Goal: Task Accomplishment & Management: Complete application form

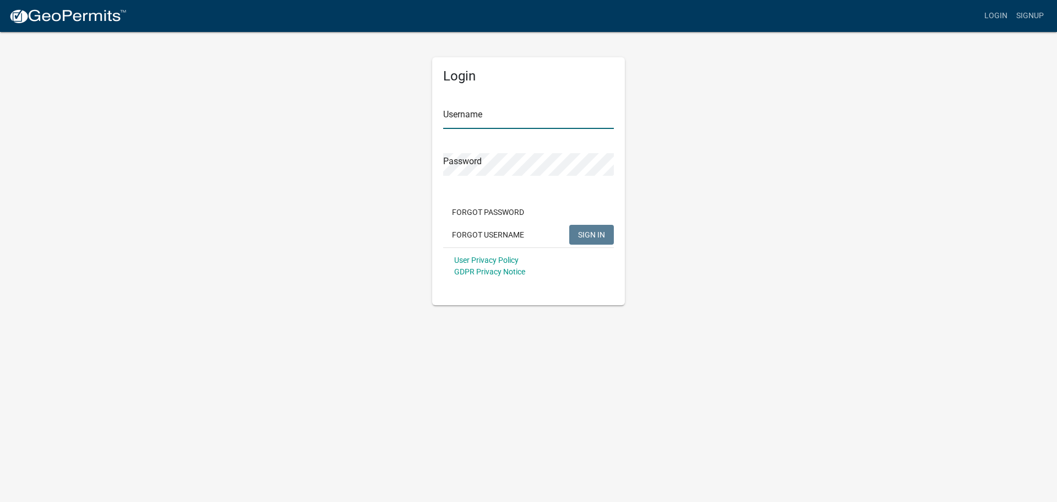
click at [467, 115] on input "Username" at bounding box center [528, 117] width 171 height 23
type input "owens12"
click at [592, 232] on span "SIGN IN" at bounding box center [591, 234] width 27 height 9
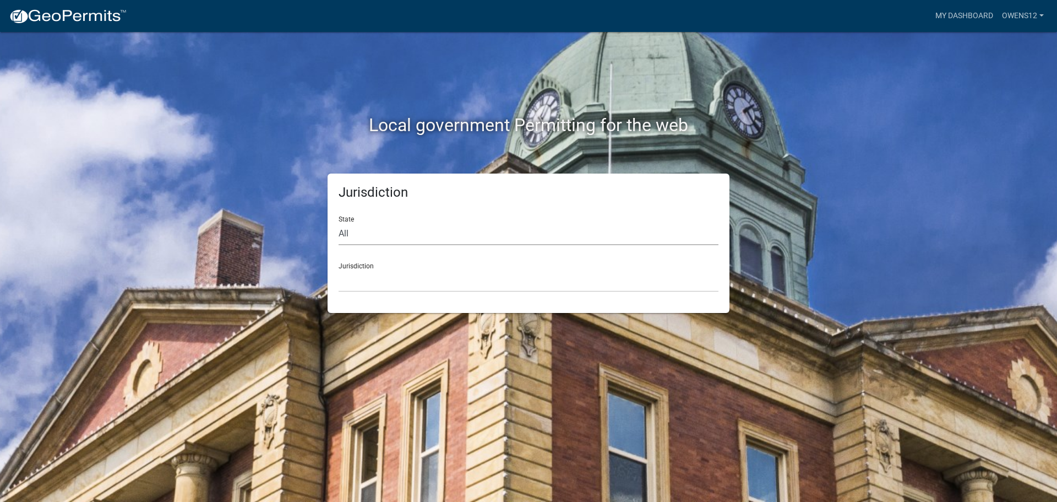
click at [376, 232] on select "All Colorado Georgia Indiana Iowa Kansas Minnesota Ohio South Carolina Wisconsin" at bounding box center [529, 233] width 380 height 23
select select "Minnesota"
click at [339, 222] on select "All Colorado Georgia Indiana Iowa Kansas Minnesota Ohio South Carolina Wisconsin" at bounding box center [529, 233] width 380 height 23
click at [395, 267] on div "Jurisdiction Becker County, Minnesota Benton County, Minnesota Carlton County, …" at bounding box center [529, 273] width 380 height 38
click at [363, 274] on select "Becker County, Minnesota Benton County, Minnesota Carlton County, Minnesota Cit…" at bounding box center [529, 280] width 380 height 23
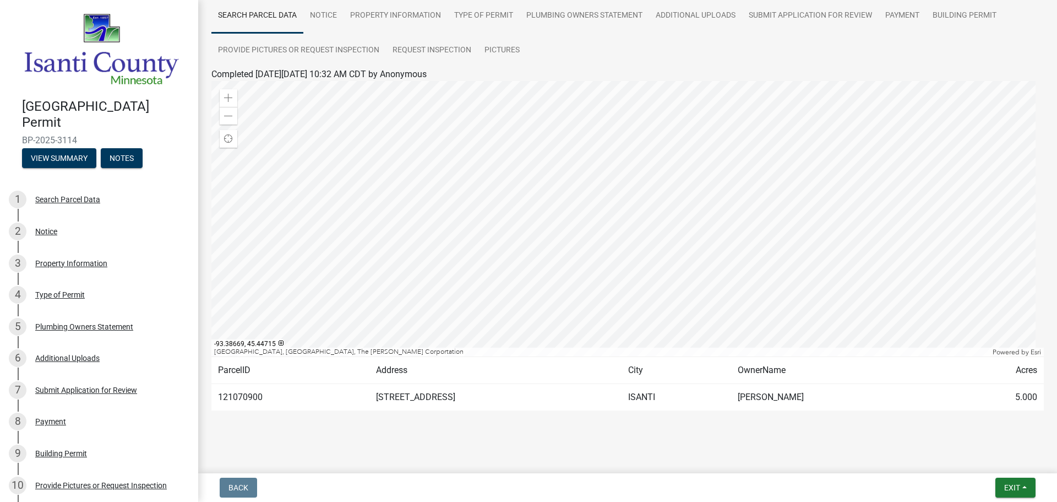
scroll to position [92, 0]
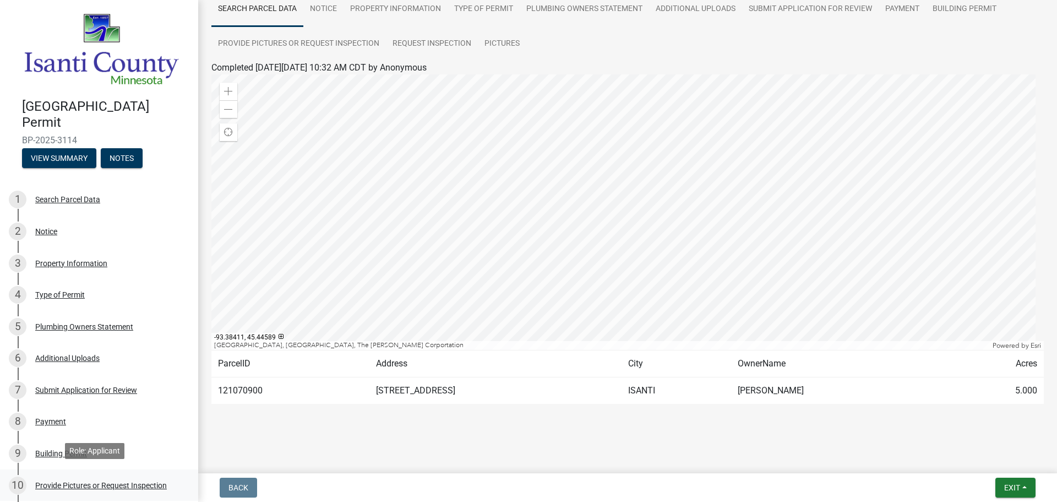
click at [87, 481] on div "Provide Pictures or Request Inspection" at bounding box center [101, 485] width 132 height 8
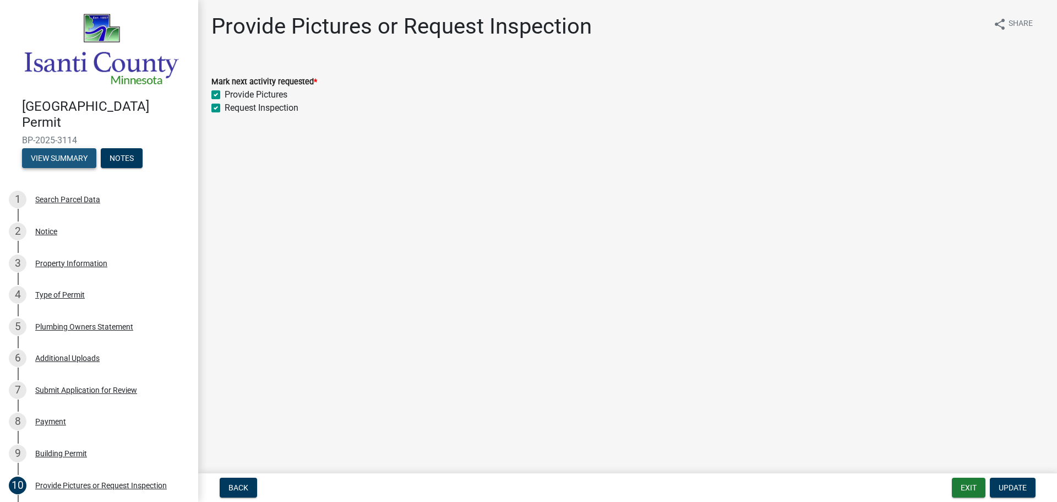
click at [61, 151] on button "View Summary" at bounding box center [59, 158] width 74 height 20
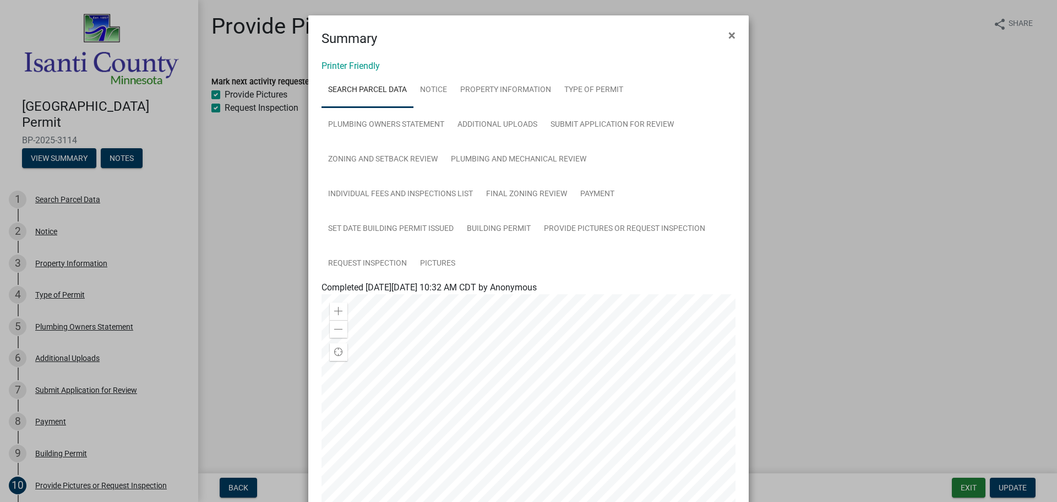
click at [115, 151] on ngb-modal-window "Summary × Printer Friendly Search Parcel Data Notice Property Information Type …" at bounding box center [528, 251] width 1057 height 502
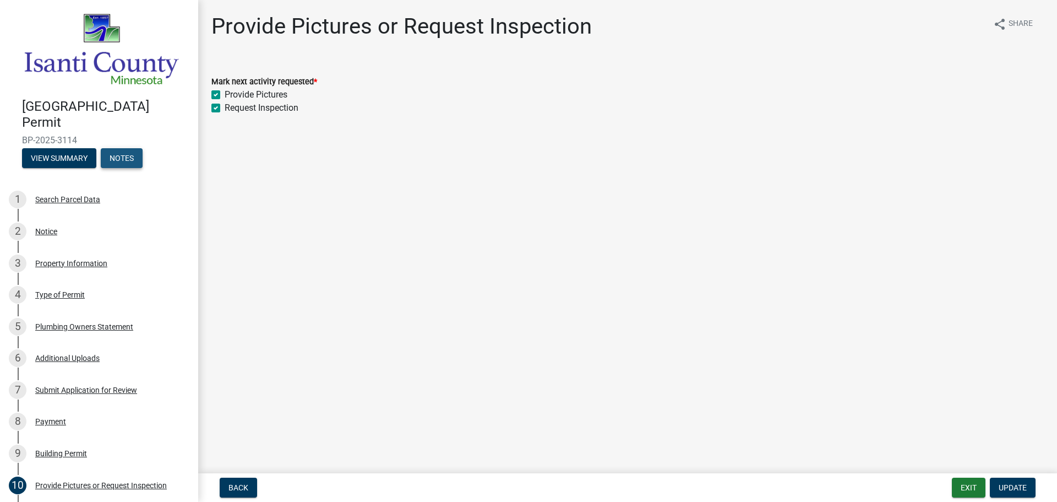
click at [121, 150] on button "Notes" at bounding box center [122, 158] width 42 height 20
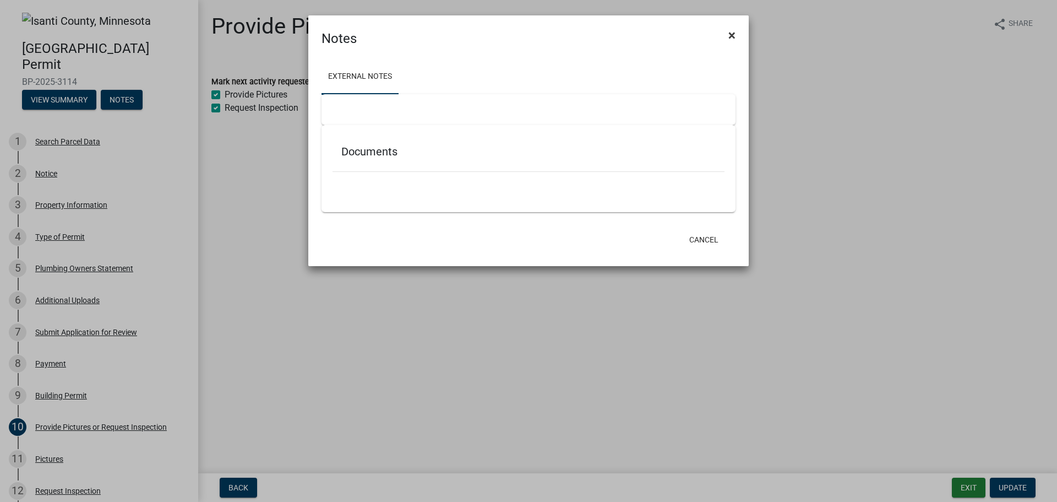
click at [733, 34] on span "×" at bounding box center [732, 35] width 7 height 15
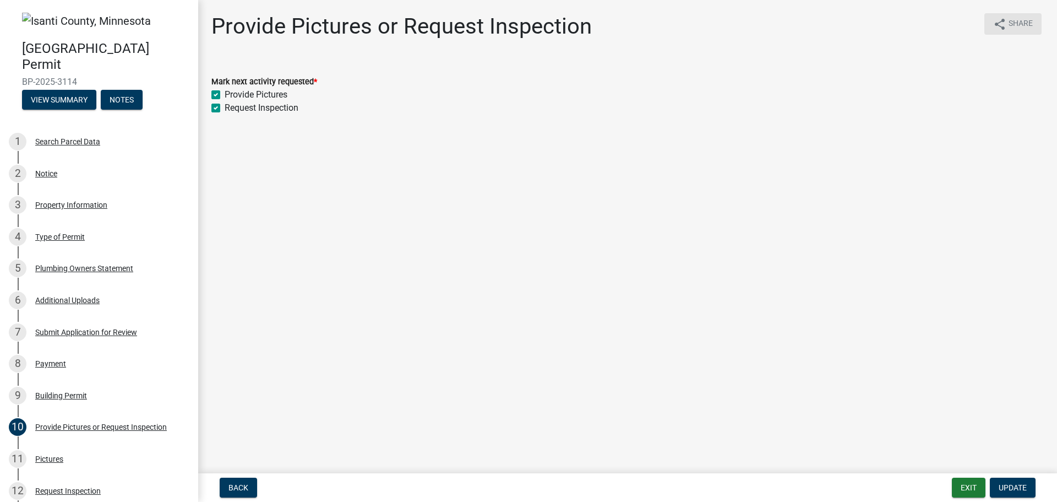
click at [1017, 21] on span "Share" at bounding box center [1021, 24] width 24 height 13
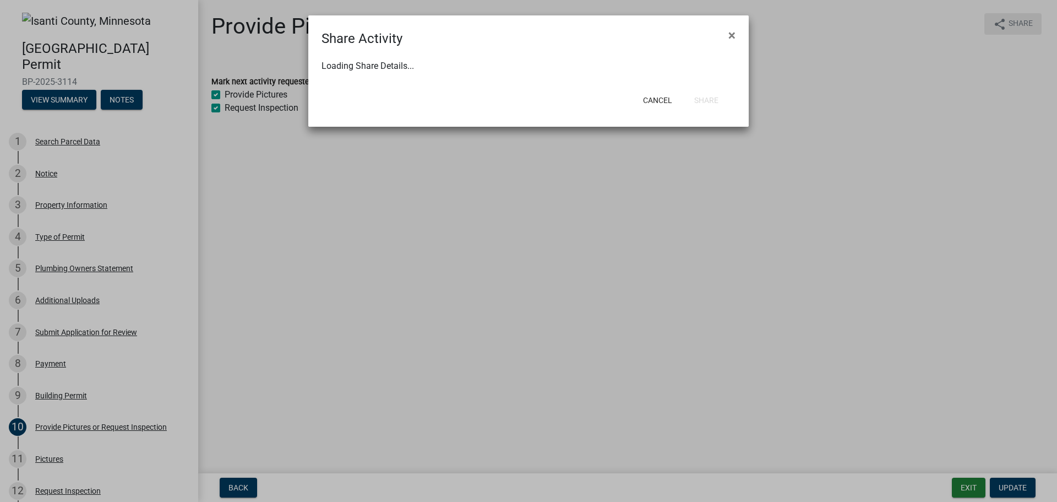
select select "1"
select select "0"
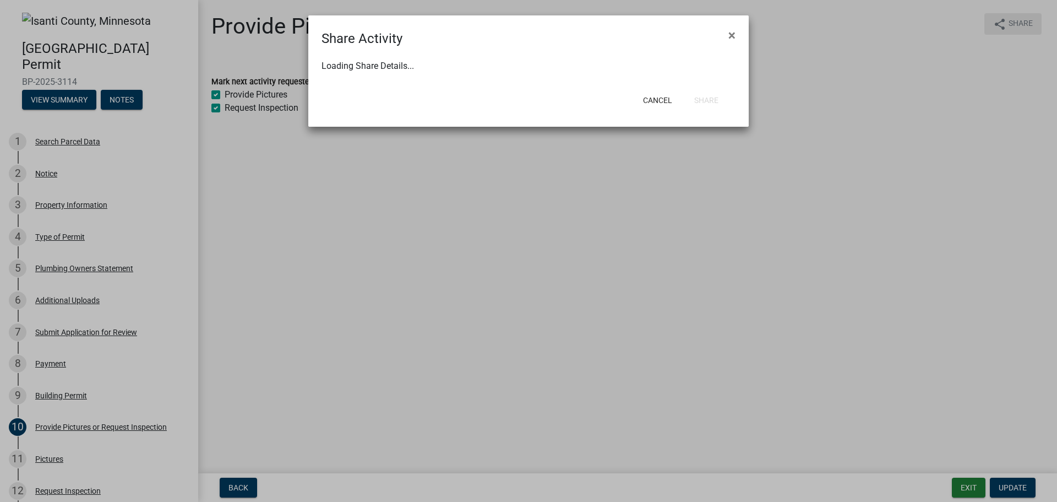
select select "0"
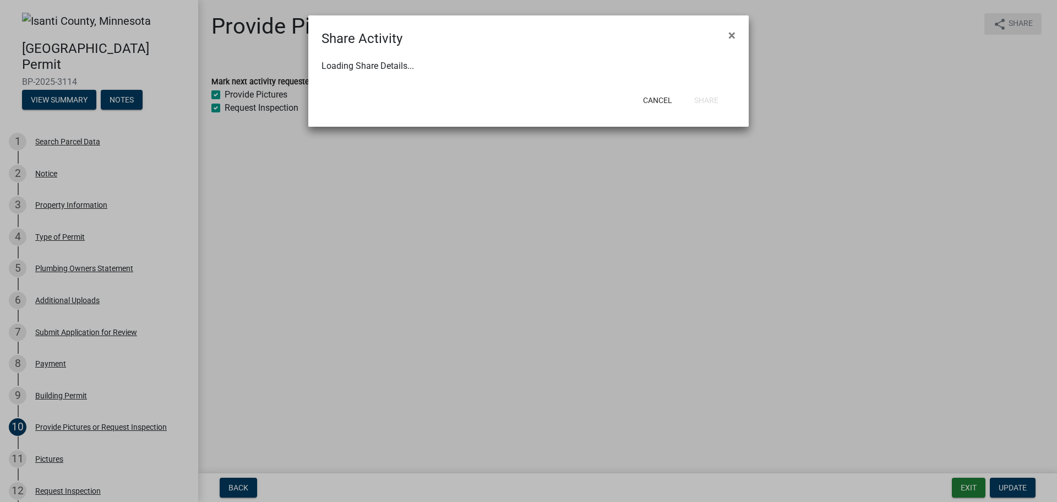
select select "0"
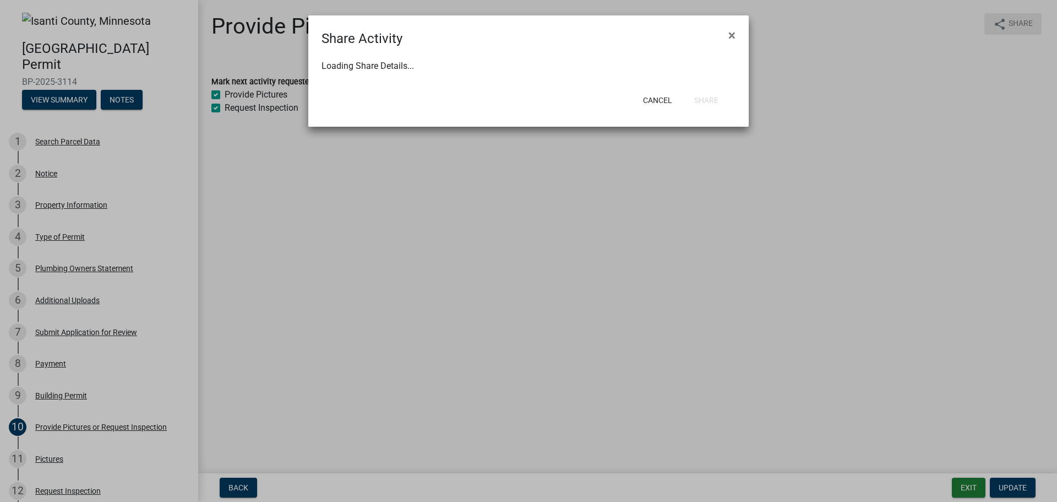
select select "0"
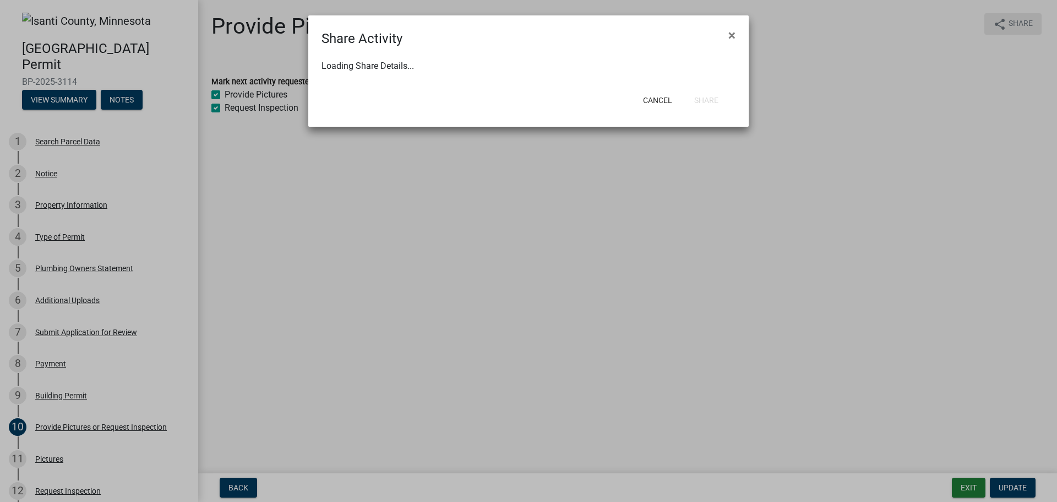
select select "0"
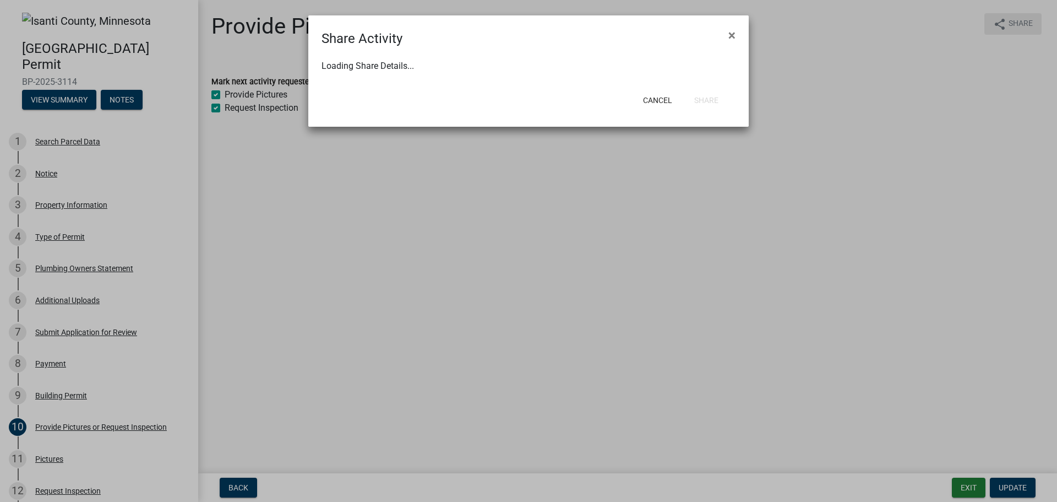
select select "0"
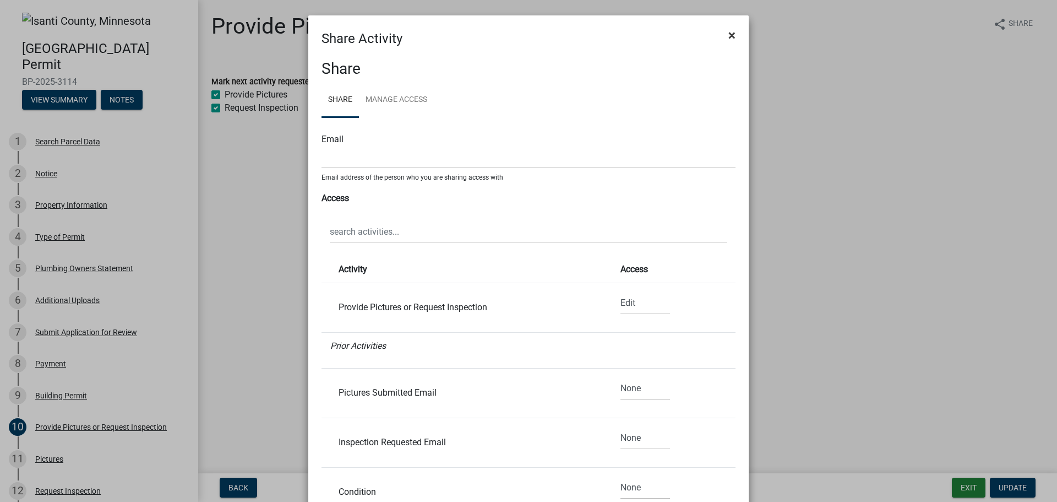
click at [730, 34] on span "×" at bounding box center [732, 35] width 7 height 15
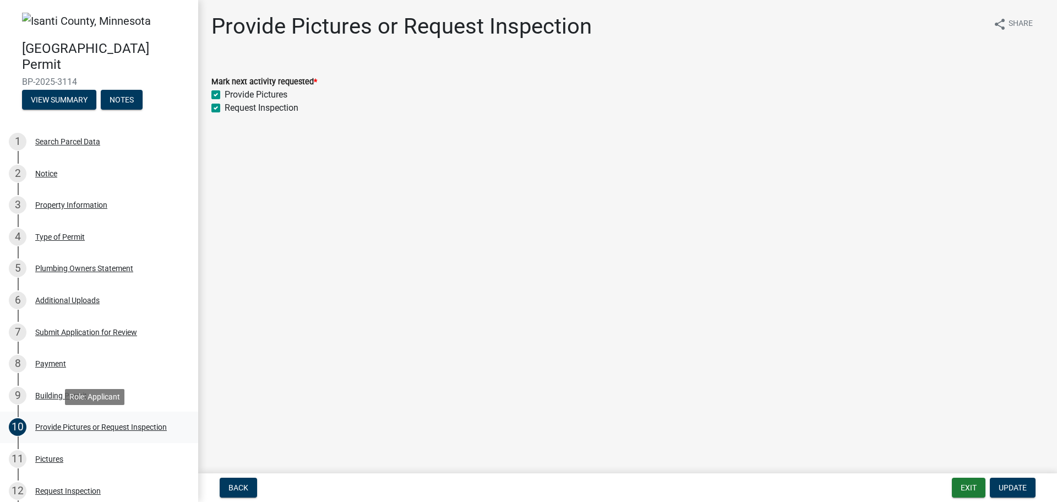
click at [134, 425] on div "Provide Pictures or Request Inspection" at bounding box center [101, 427] width 132 height 8
click at [40, 456] on div "Pictures" at bounding box center [49, 459] width 28 height 8
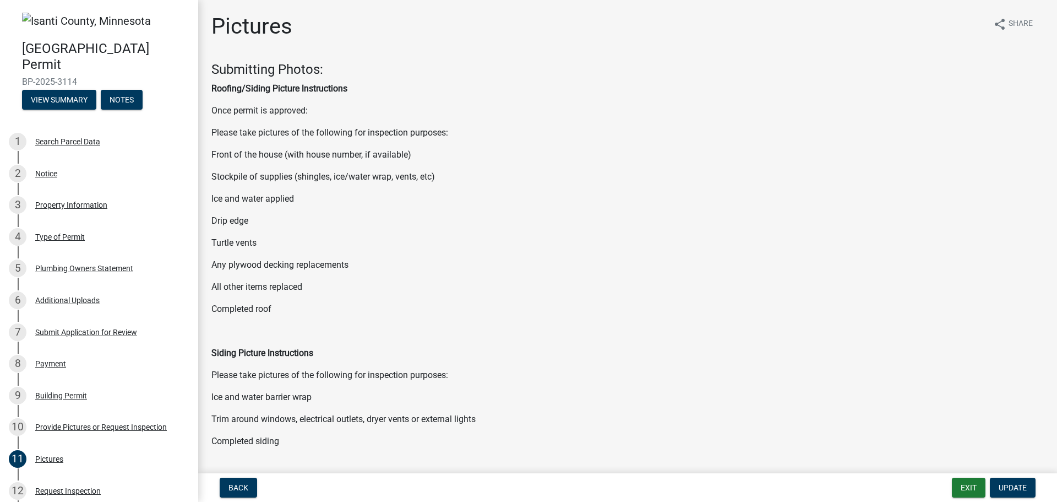
scroll to position [164, 0]
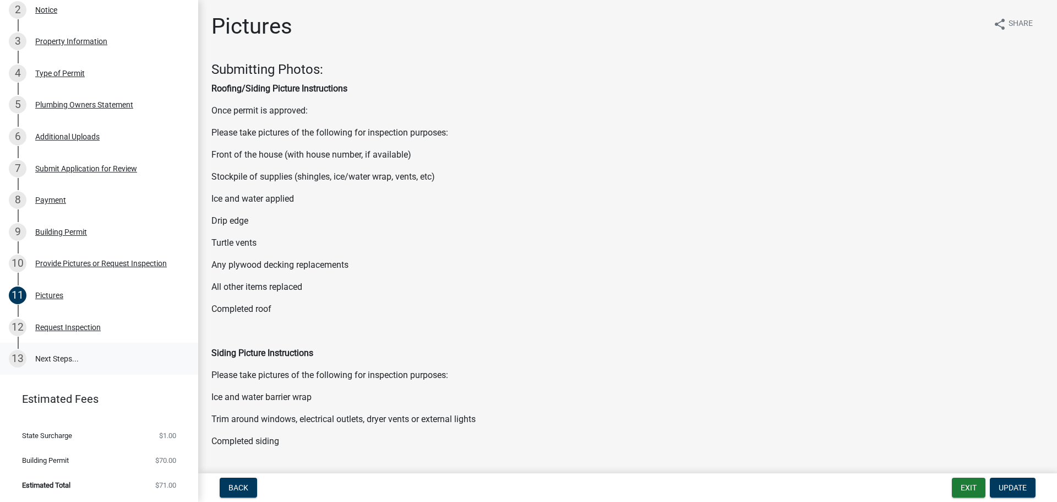
click at [53, 354] on link "13 Next Steps..." at bounding box center [99, 359] width 198 height 32
click at [75, 325] on div "Request Inspection" at bounding box center [68, 327] width 66 height 8
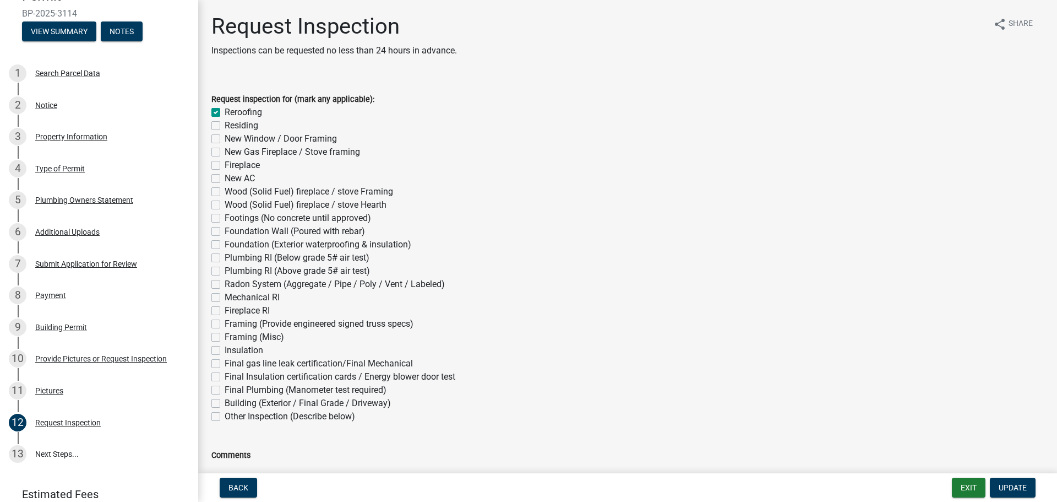
scroll to position [0, 0]
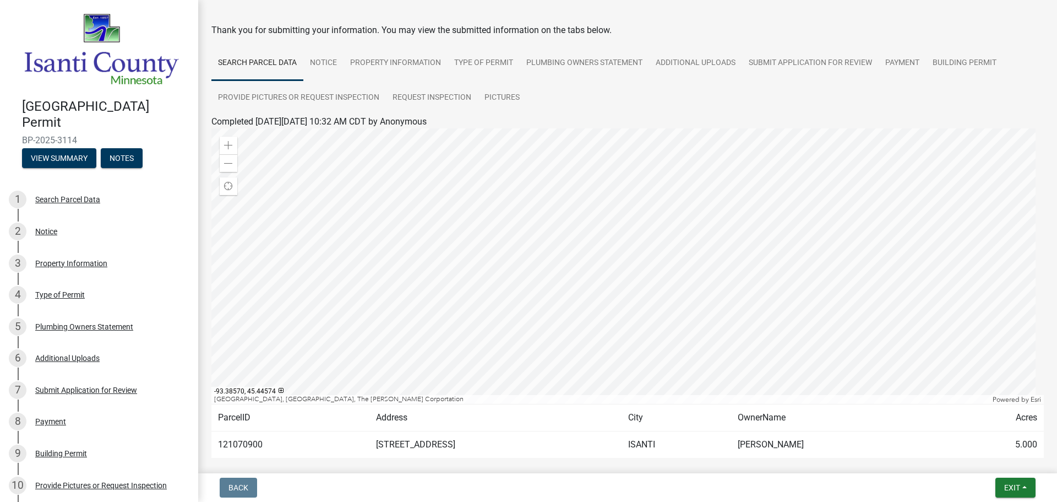
scroll to position [92, 0]
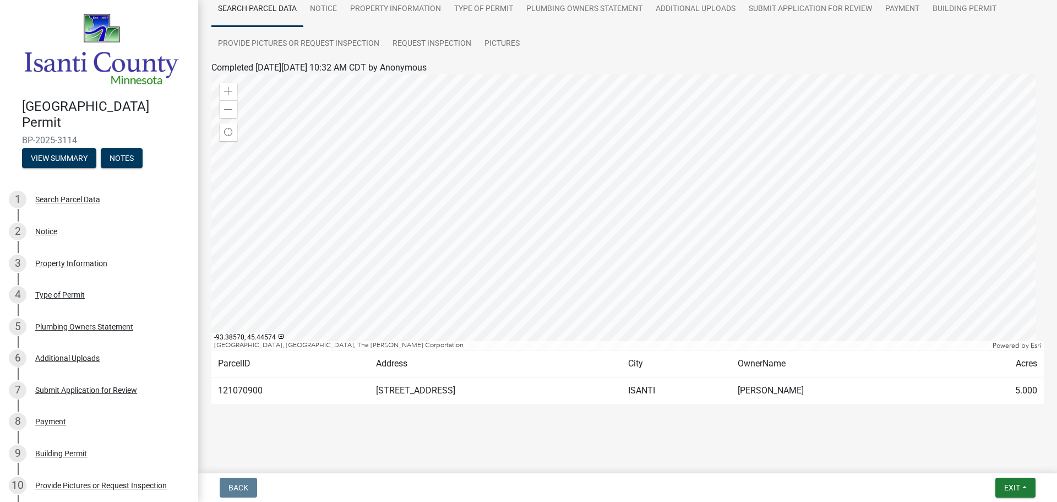
click at [401, 389] on td "[STREET_ADDRESS]" at bounding box center [495, 390] width 253 height 27
click at [229, 389] on td "121070900" at bounding box center [290, 390] width 158 height 27
click at [1019, 391] on td "5.000" at bounding box center [996, 390] width 96 height 27
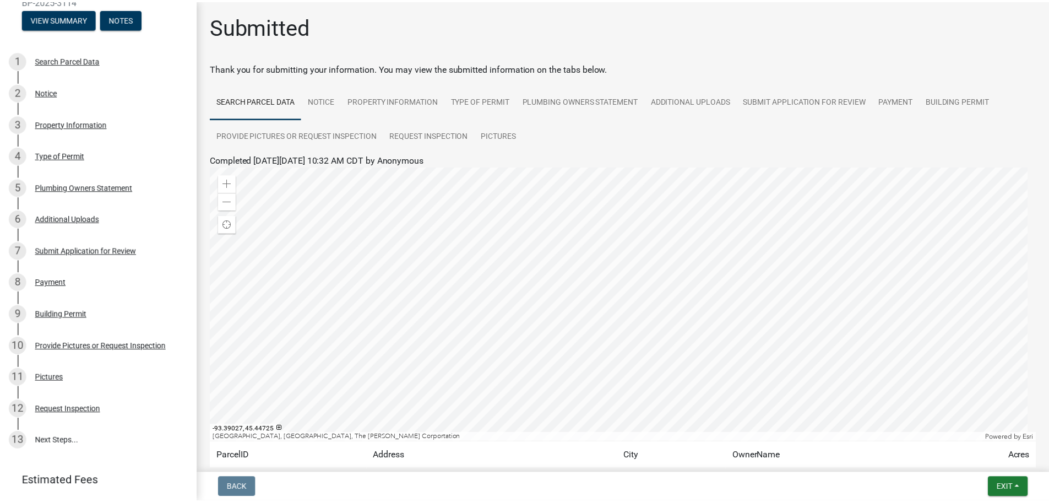
scroll to position [218, 0]
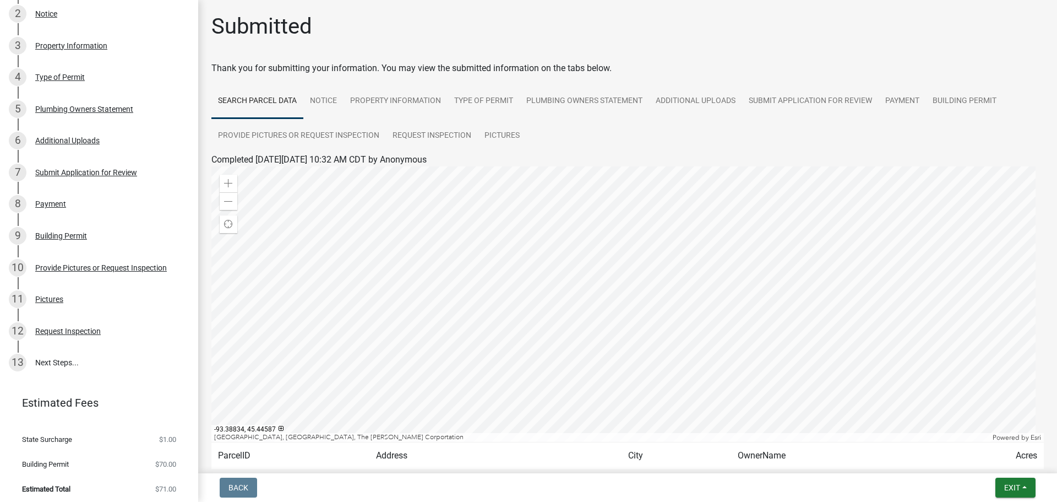
click at [46, 485] on span "Estimated Total" at bounding box center [46, 488] width 48 height 7
click at [55, 327] on div "Request Inspection" at bounding box center [68, 331] width 66 height 8
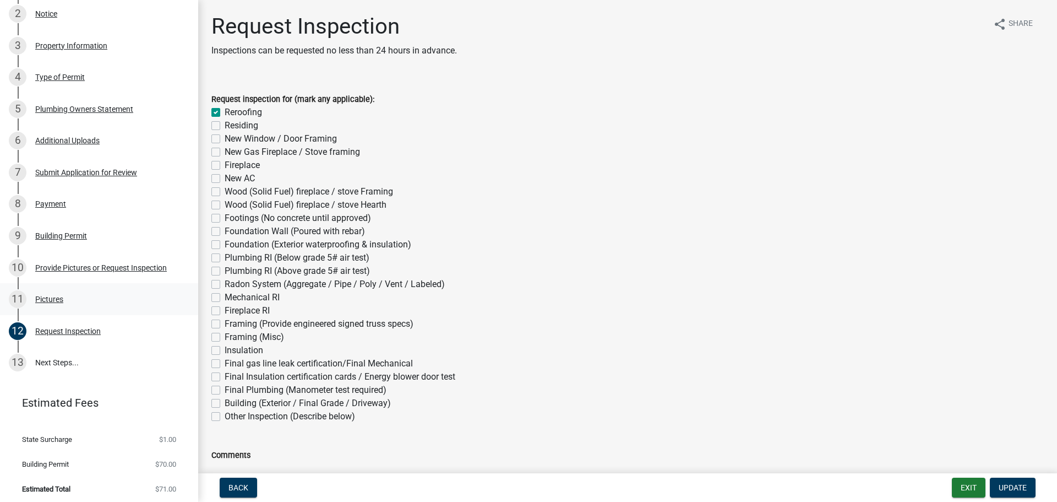
click at [45, 295] on div "Pictures" at bounding box center [49, 299] width 28 height 8
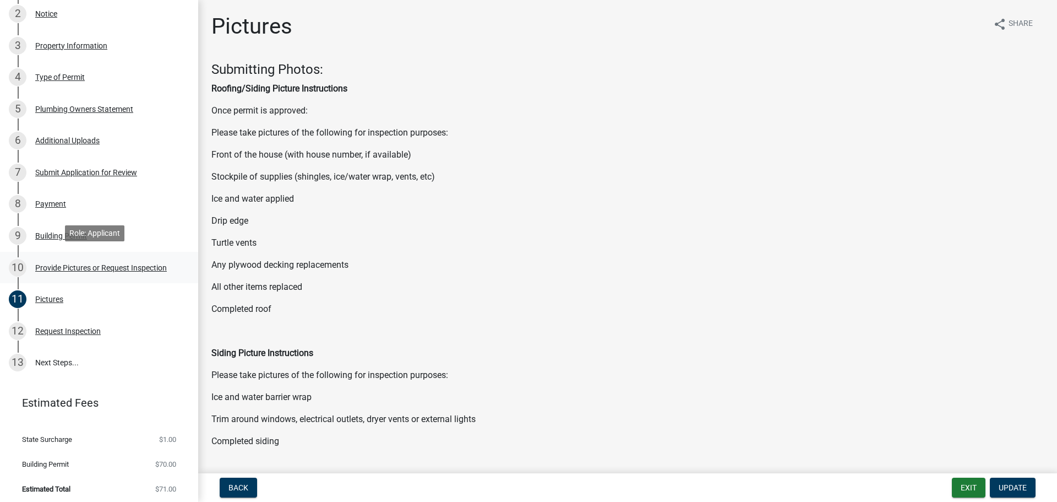
click at [89, 264] on div "Provide Pictures or Request Inspection" at bounding box center [101, 268] width 132 height 8
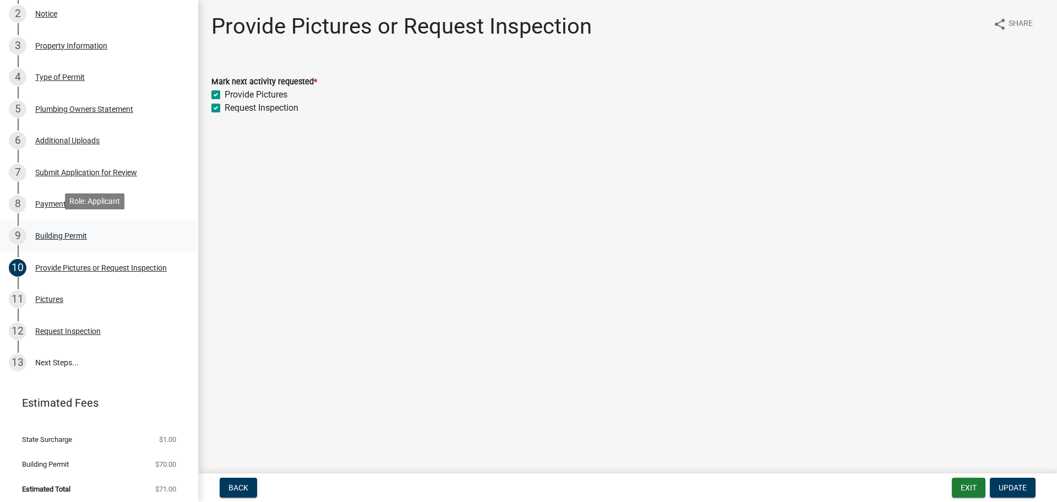
click at [73, 227] on div "9 Building Permit" at bounding box center [95, 236] width 172 height 18
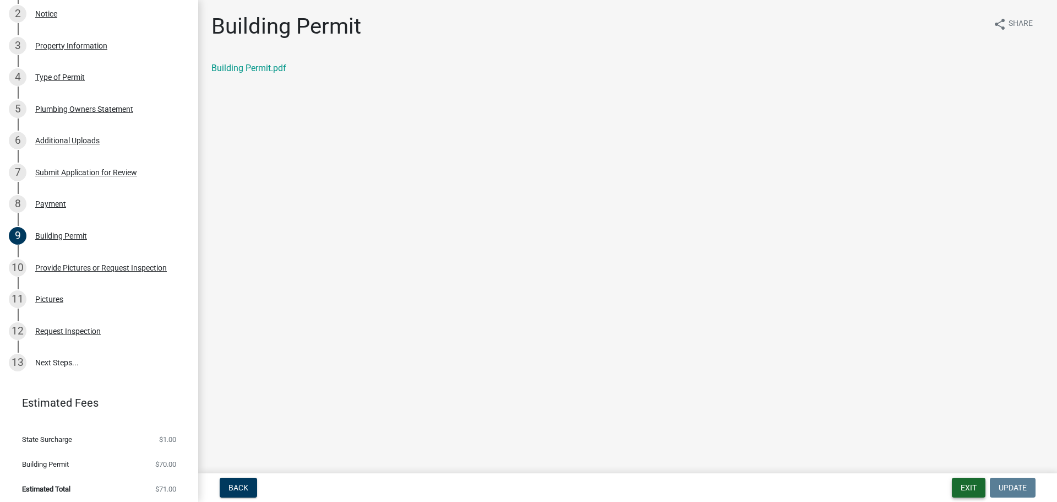
click at [963, 484] on button "Exit" at bounding box center [969, 487] width 34 height 20
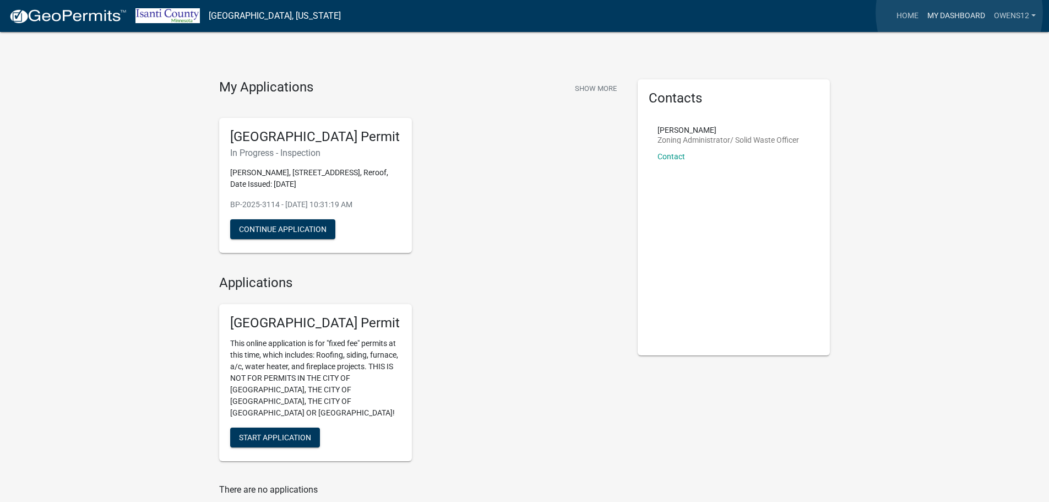
click at [959, 13] on link "My Dashboard" at bounding box center [956, 16] width 67 height 21
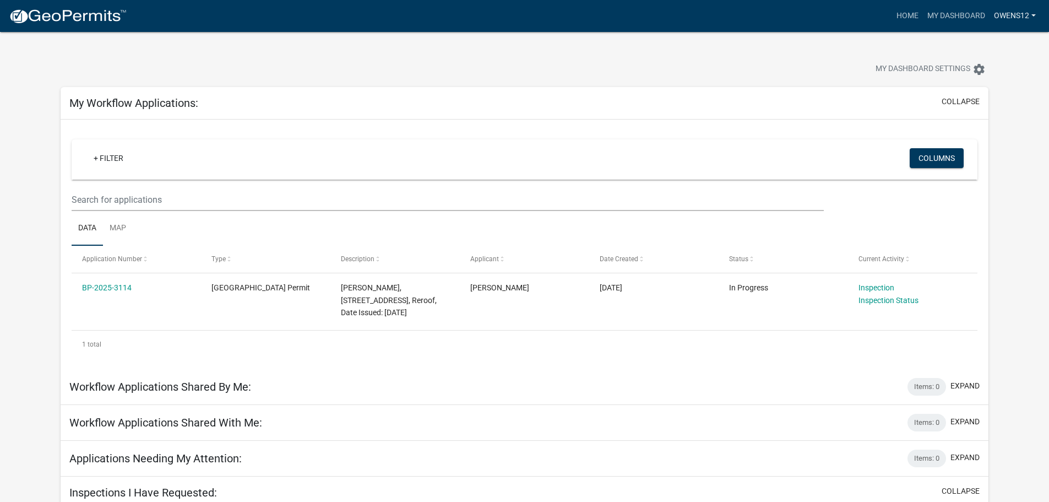
click at [1014, 15] on link "owens12" at bounding box center [1015, 16] width 51 height 21
click at [980, 42] on link "Account" at bounding box center [996, 45] width 88 height 26
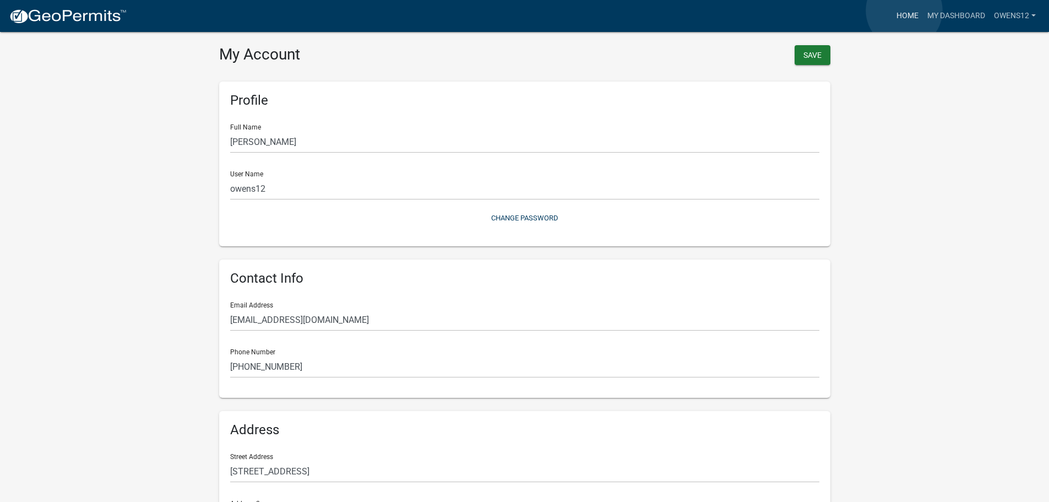
click at [904, 10] on link "Home" at bounding box center [907, 16] width 31 height 21
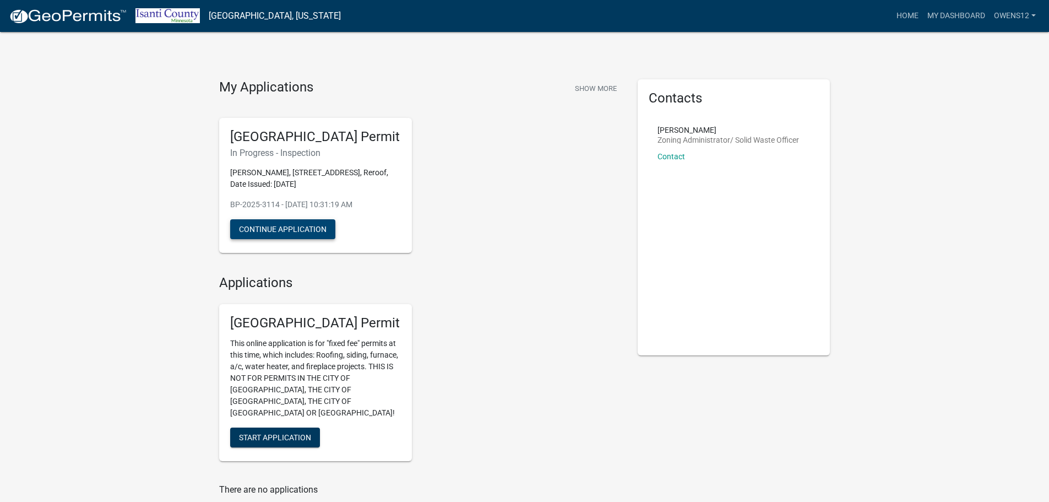
click at [285, 224] on button "Continue Application" at bounding box center [282, 229] width 105 height 20
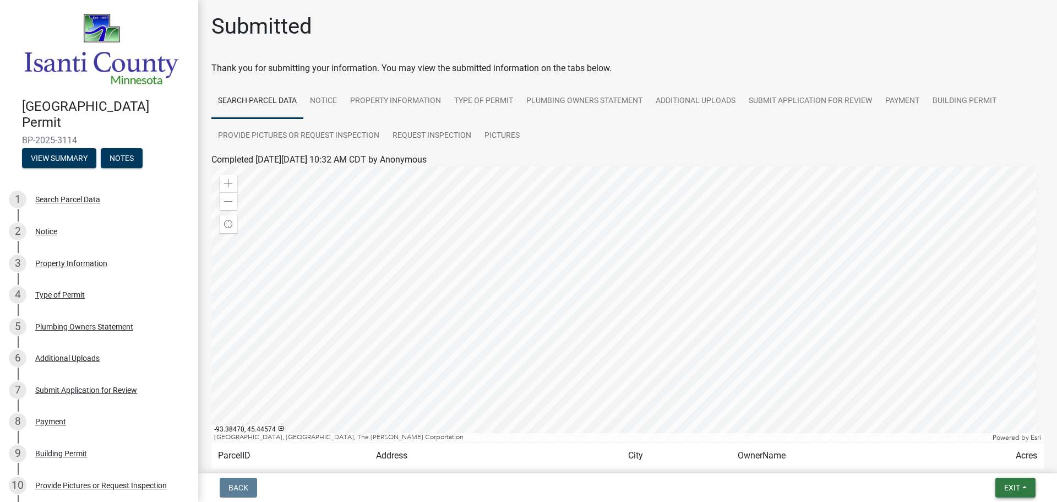
click at [1010, 485] on span "Exit" at bounding box center [1012, 487] width 16 height 9
click at [992, 457] on button "Save & Exit" at bounding box center [992, 458] width 88 height 26
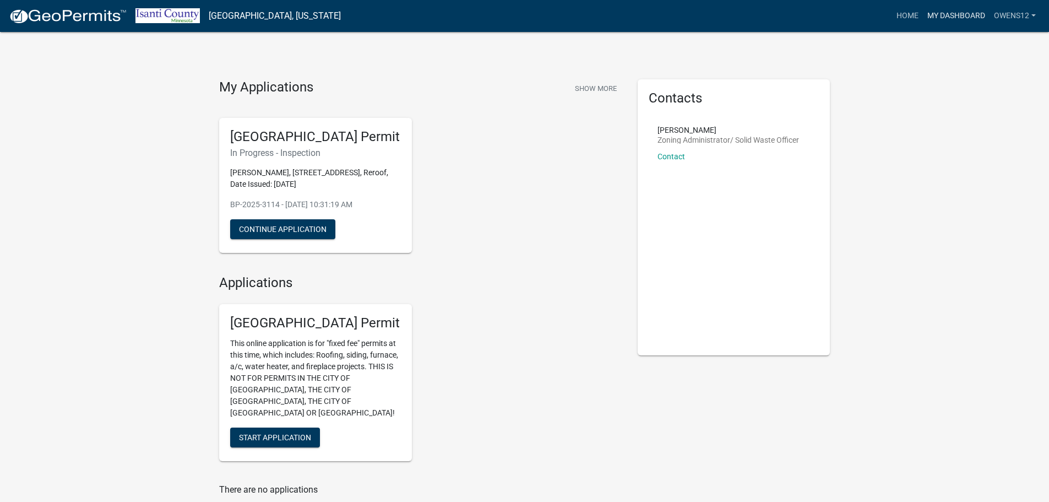
click at [952, 14] on link "My Dashboard" at bounding box center [956, 16] width 67 height 21
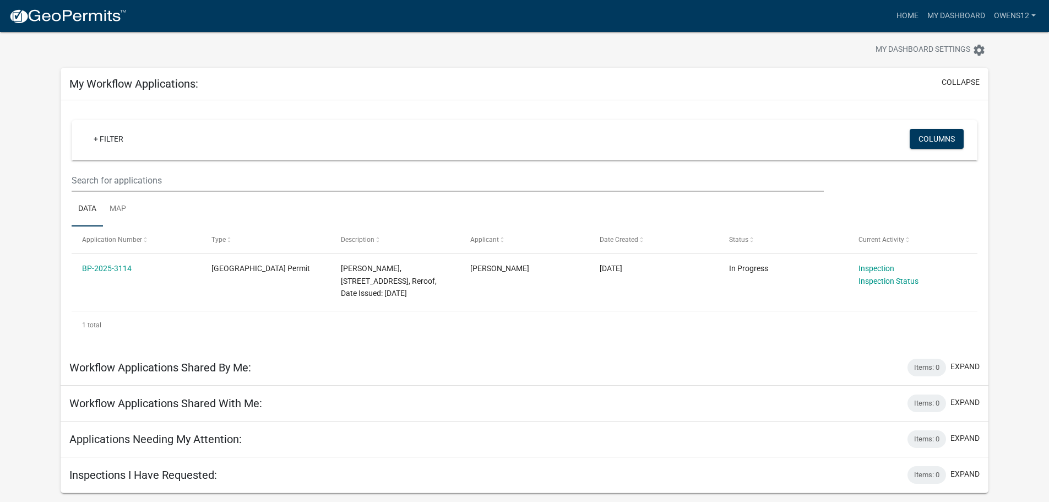
scroll to position [32, 0]
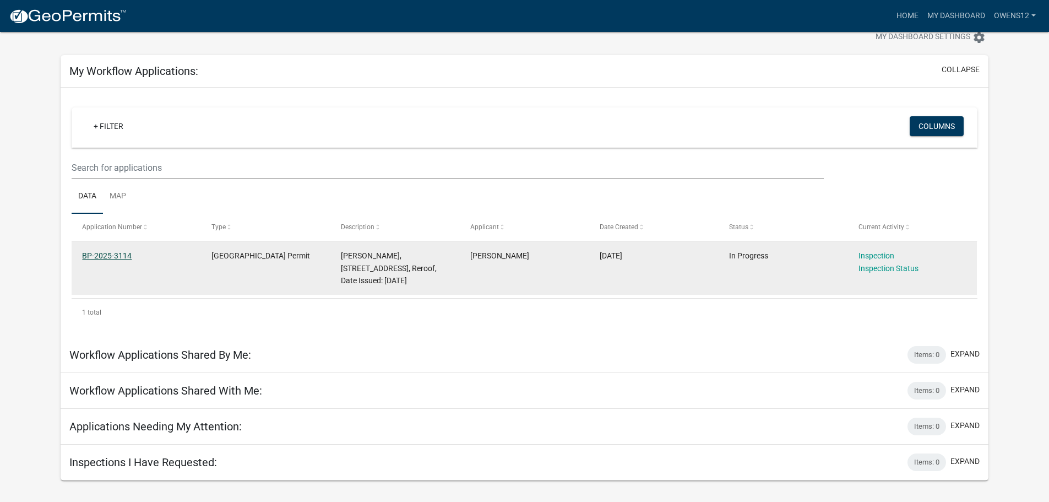
click at [110, 253] on link "BP-2025-3114" at bounding box center [107, 255] width 50 height 9
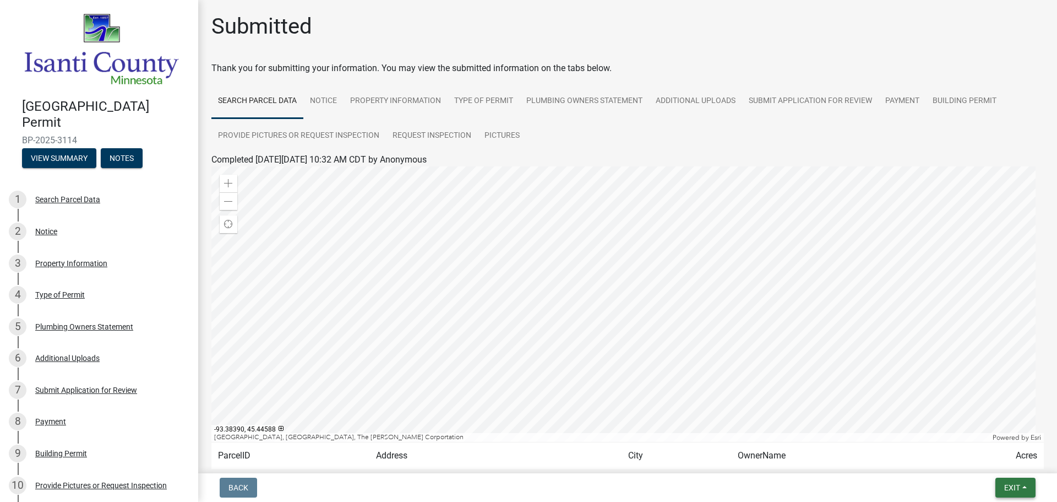
click at [1007, 483] on span "Exit" at bounding box center [1012, 487] width 16 height 9
click at [982, 456] on button "Save & Exit" at bounding box center [992, 458] width 88 height 26
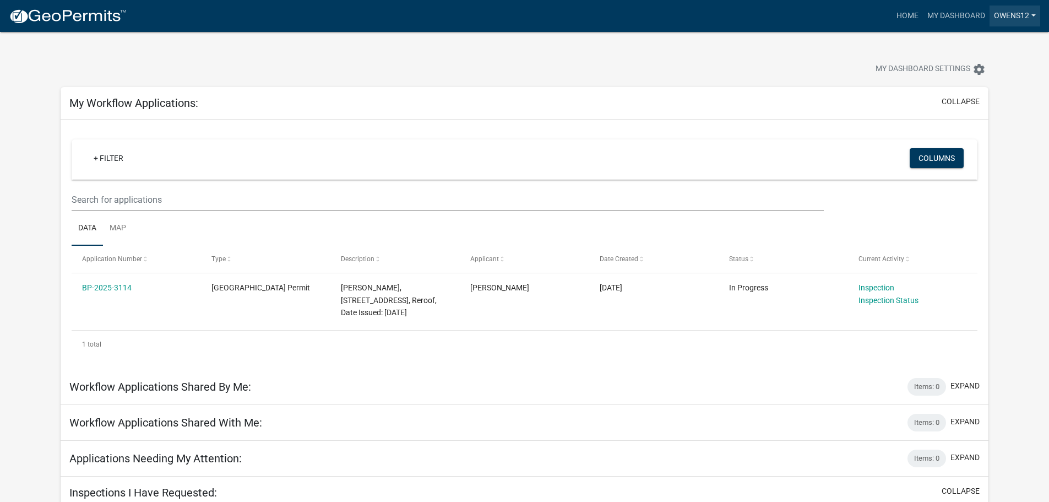
click at [1034, 15] on link "owens12" at bounding box center [1015, 16] width 51 height 21
click at [980, 83] on link "Logout" at bounding box center [996, 81] width 88 height 26
